Goal: Navigation & Orientation: Go to known website

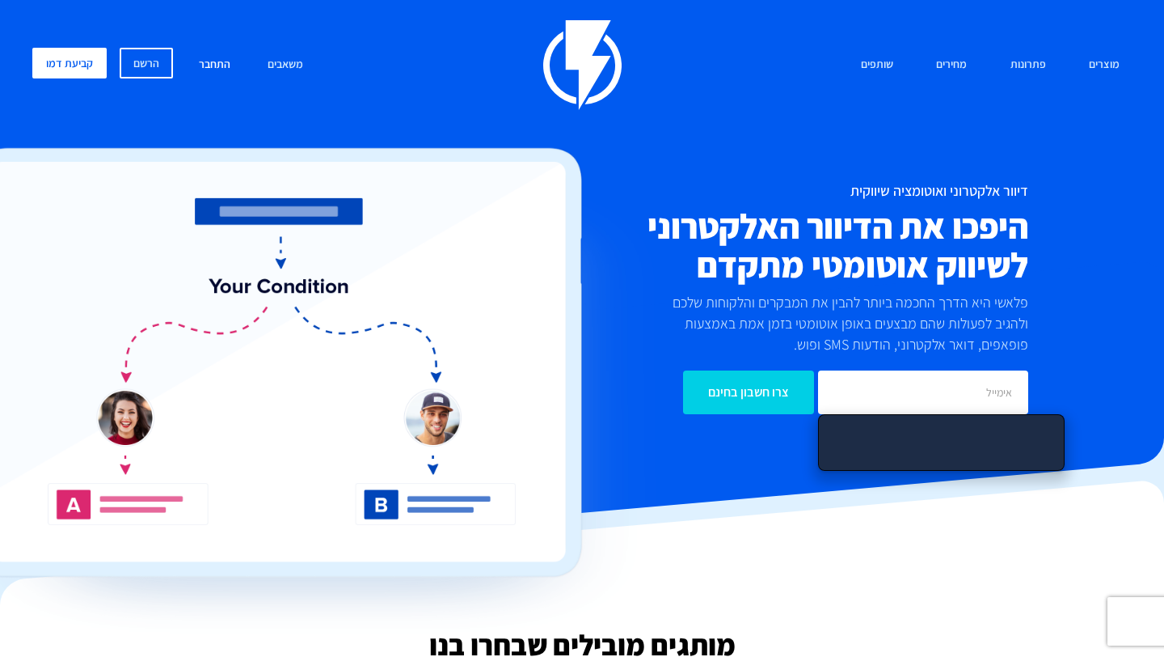
click at [220, 65] on link "התחבר" at bounding box center [215, 65] width 56 height 35
